Goal: Task Accomplishment & Management: Complete application form

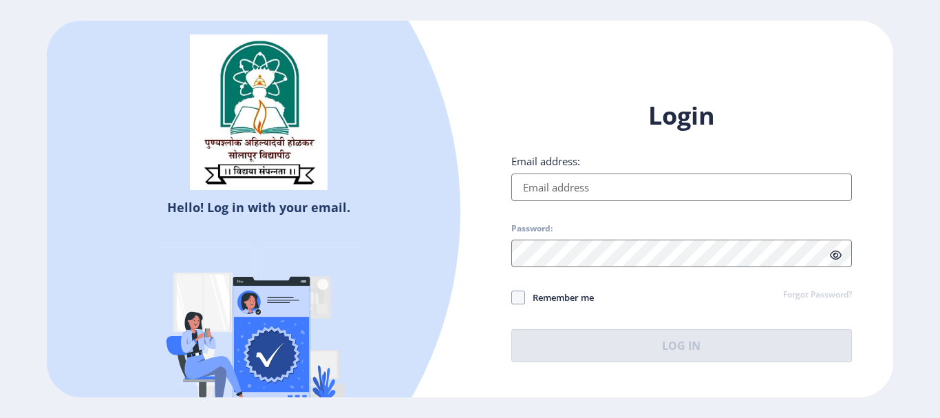
type input "[EMAIL_ADDRESS][DOMAIN_NAME]"
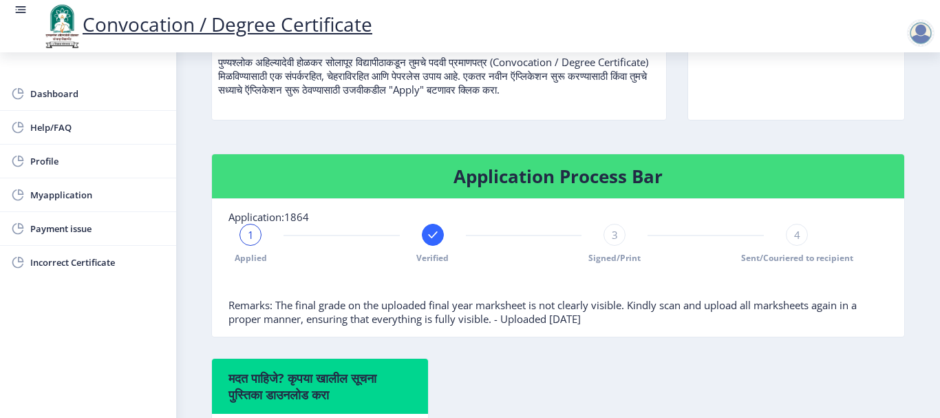
scroll to position [150, 0]
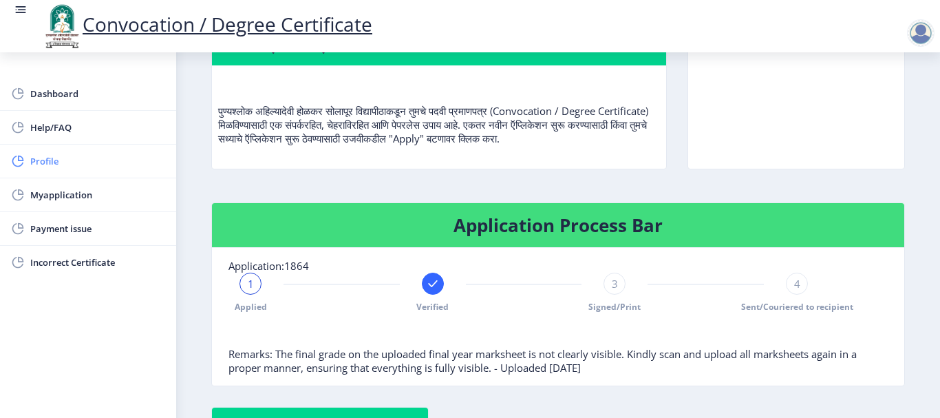
click at [65, 148] on link "Profile" at bounding box center [88, 161] width 176 height 33
select select
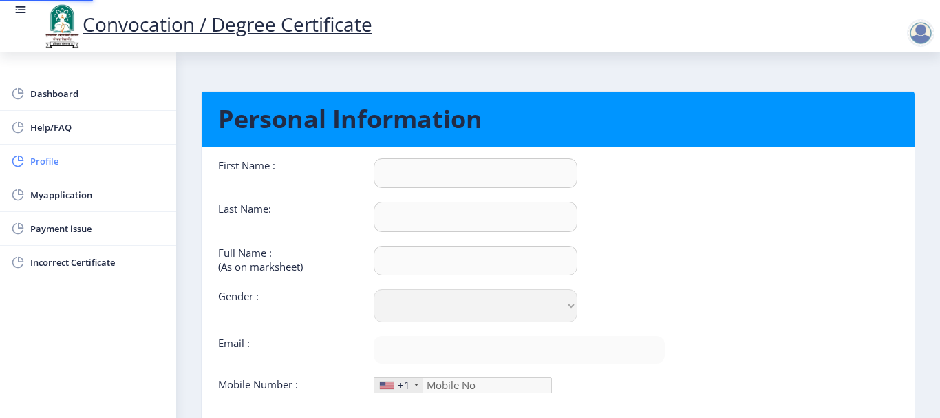
type input "Abhishek"
type input "Patil"
type input "PATIL [PERSON_NAME]"
select select "[DEMOGRAPHIC_DATA]"
type input "[EMAIL_ADDRESS][DOMAIN_NAME]"
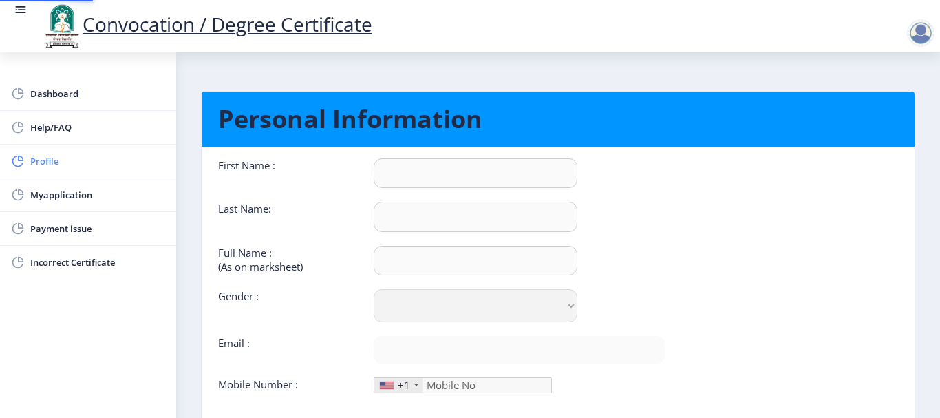
type input "9970754272"
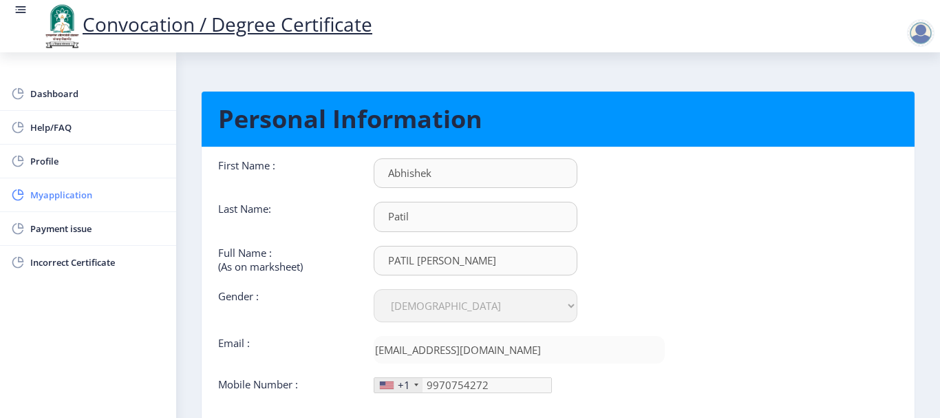
click at [83, 189] on span "Myapplication" at bounding box center [97, 195] width 135 height 17
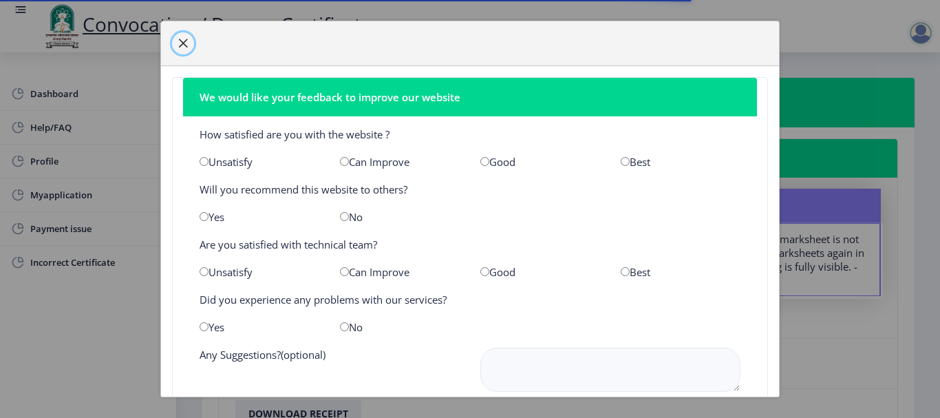
click at [187, 42] on span "button" at bounding box center [183, 43] width 11 height 11
